Goal: Information Seeking & Learning: Learn about a topic

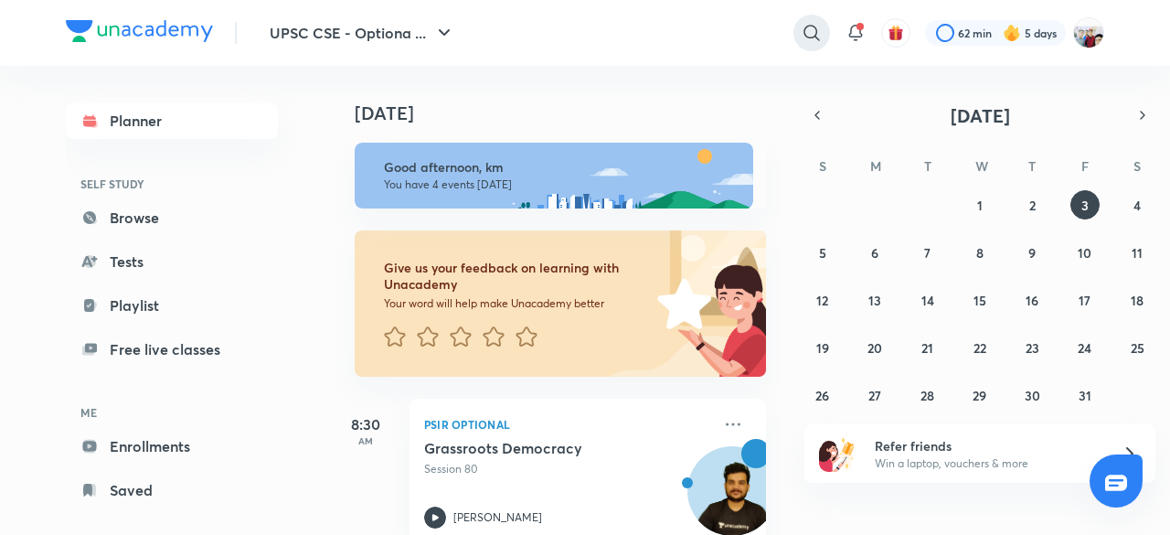
click at [810, 34] on icon at bounding box center [812, 33] width 22 height 22
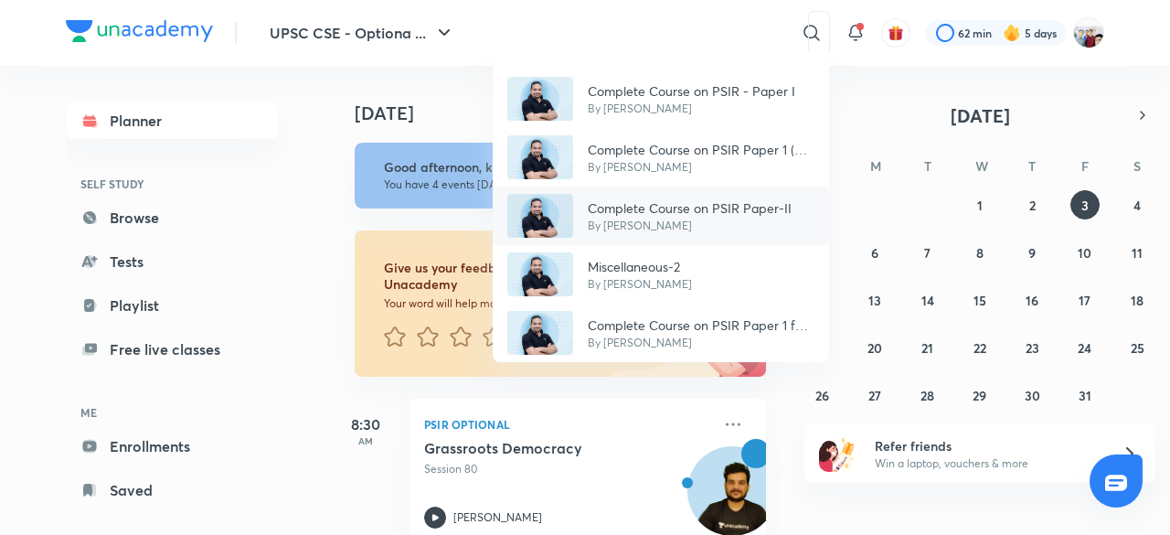
click at [653, 226] on p "By [PERSON_NAME]" at bounding box center [690, 226] width 204 height 16
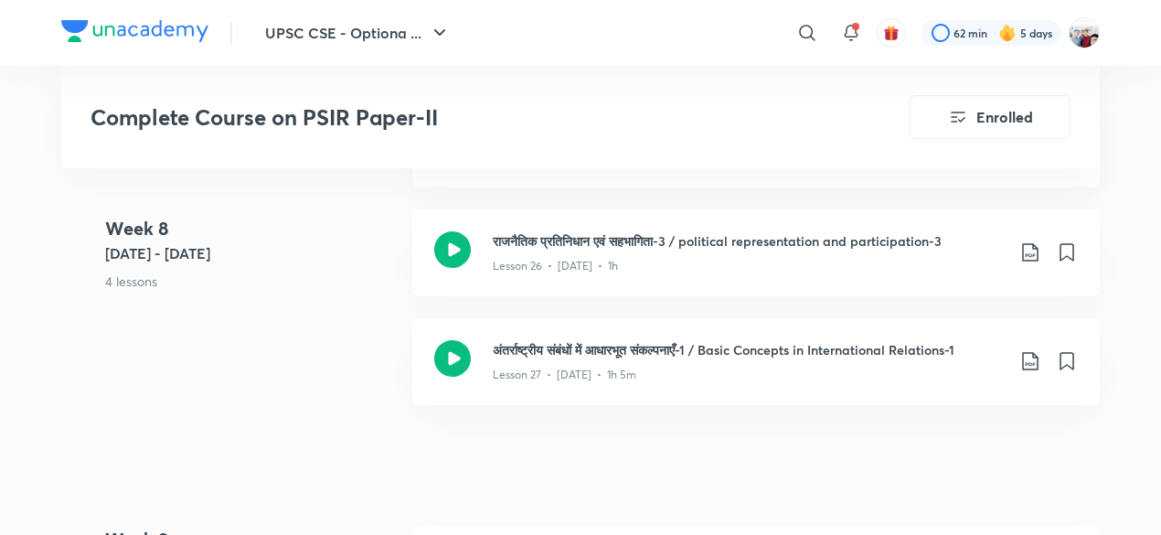
scroll to position [4168, 0]
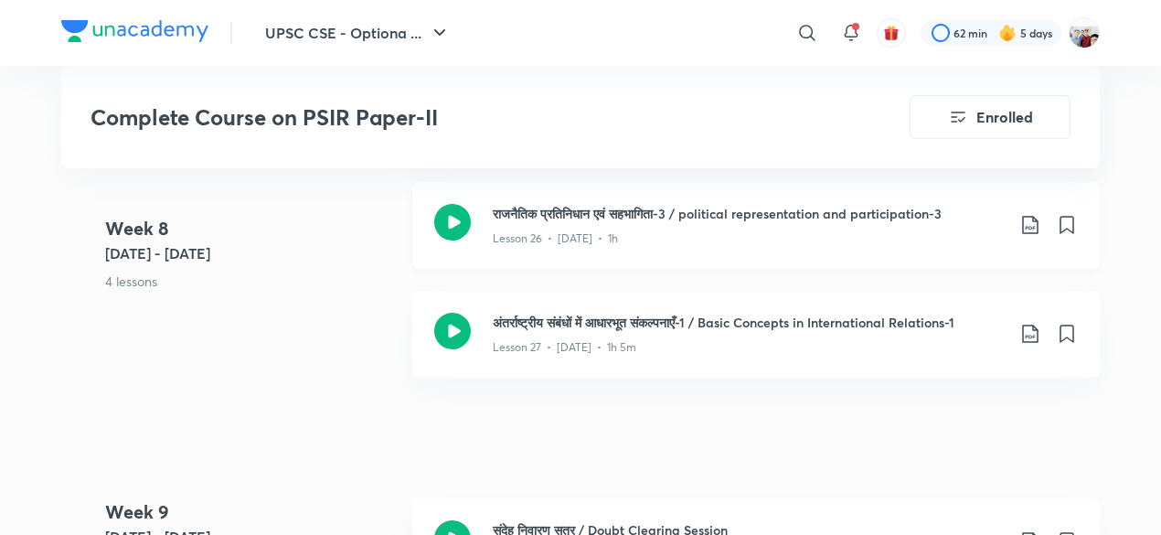
click at [645, 224] on div "Lesson 26 • [DATE] • 1h" at bounding box center [749, 235] width 512 height 24
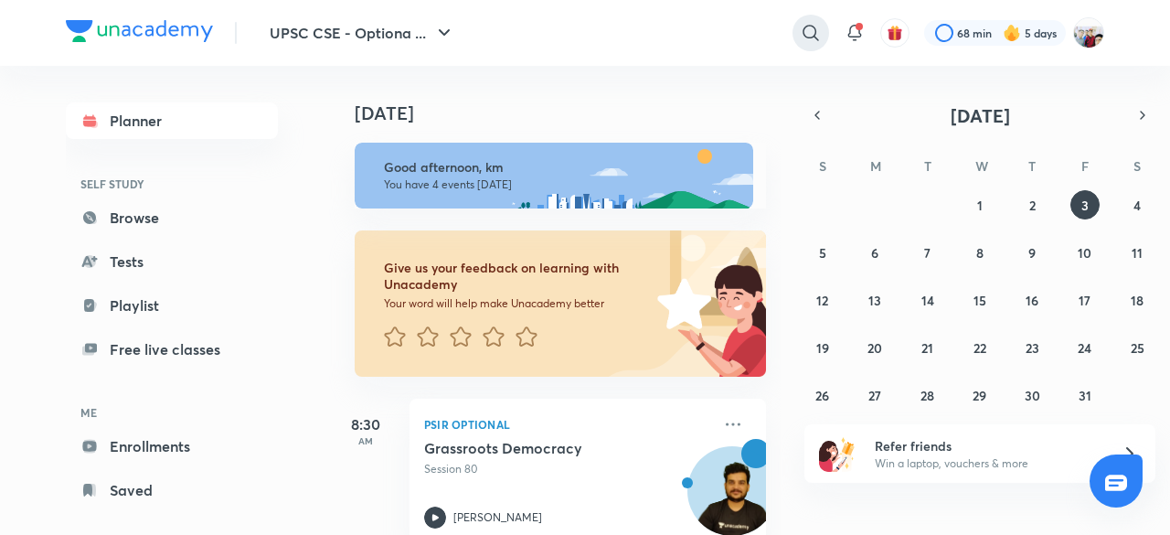
click at [808, 27] on icon at bounding box center [811, 33] width 22 height 22
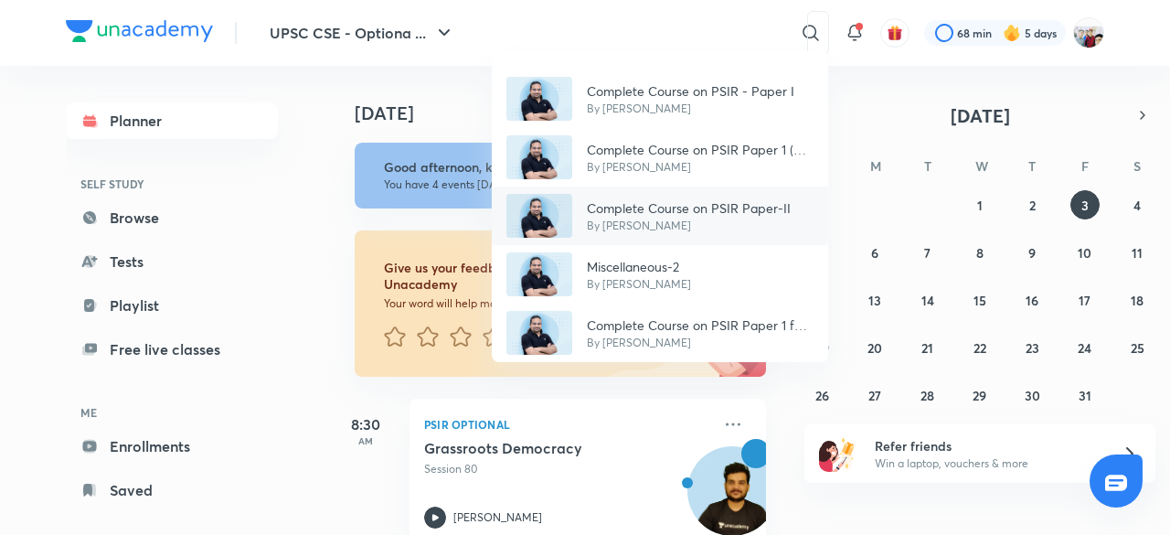
click at [782, 193] on div "Complete Course on PSIR Paper-II By [PERSON_NAME]" at bounding box center [660, 215] width 336 height 58
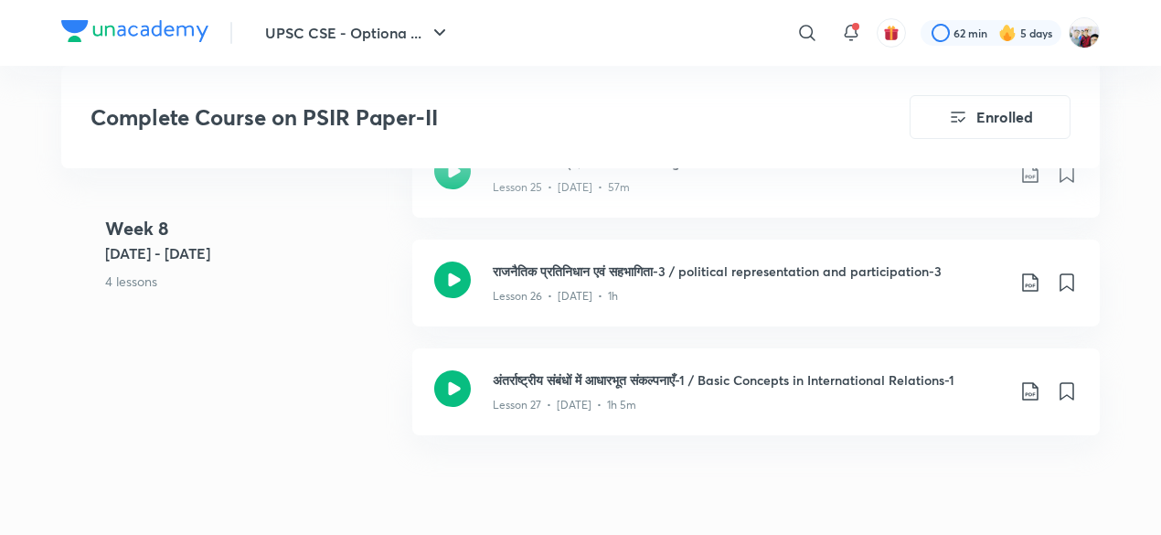
scroll to position [3948, 0]
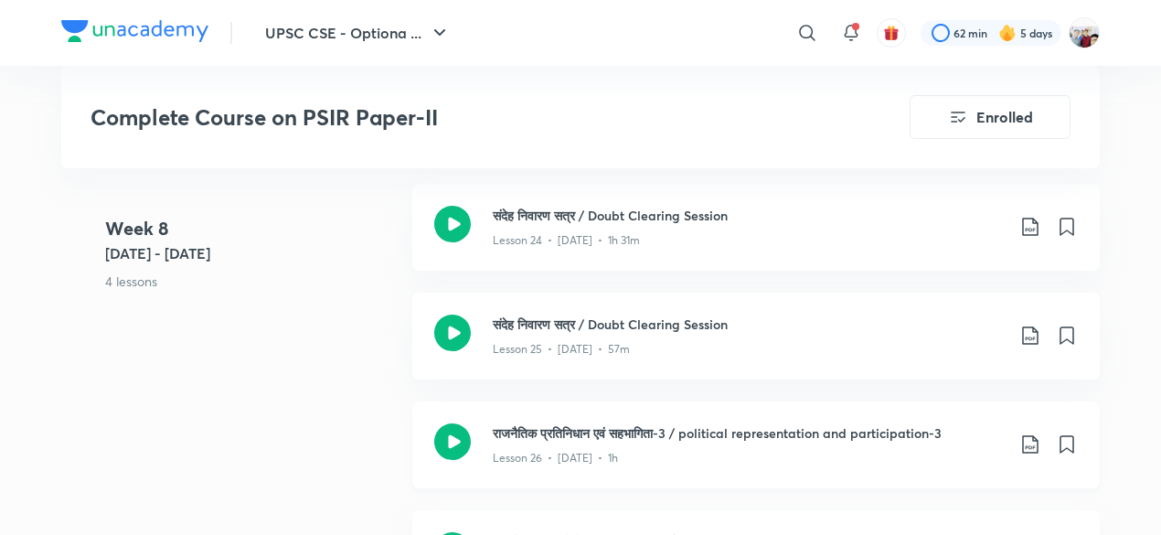
click at [1025, 435] on icon at bounding box center [1030, 444] width 16 height 18
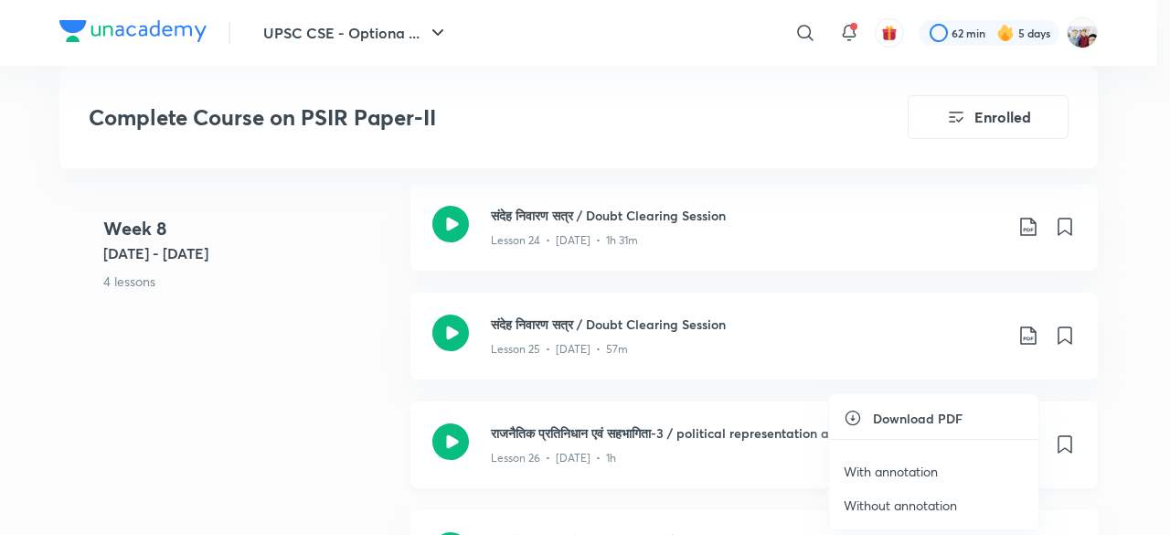
click at [1025, 433] on ul "Download PDF With annotation Without annotation" at bounding box center [933, 461] width 209 height 135
click at [901, 455] on li "With annotation" at bounding box center [933, 471] width 209 height 34
click at [903, 462] on p "With annotation" at bounding box center [891, 471] width 94 height 19
